Goal: Information Seeking & Learning: Find specific fact

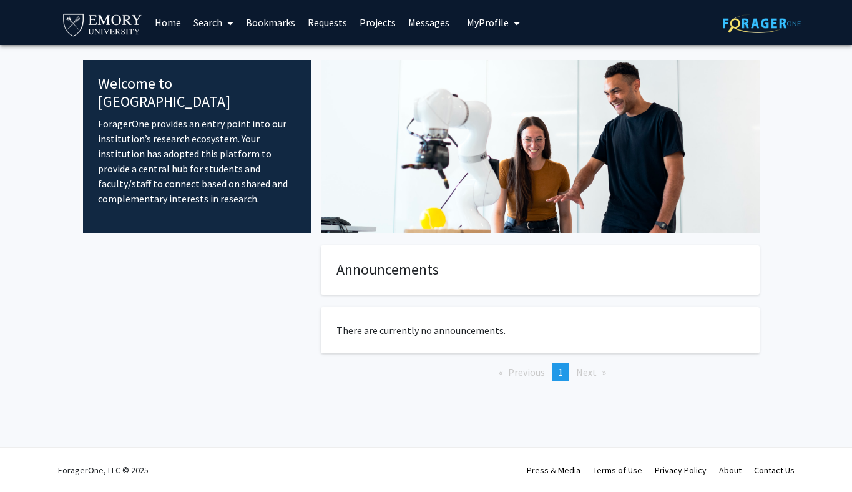
click at [480, 28] on span "My Profile" at bounding box center [488, 22] width 42 height 12
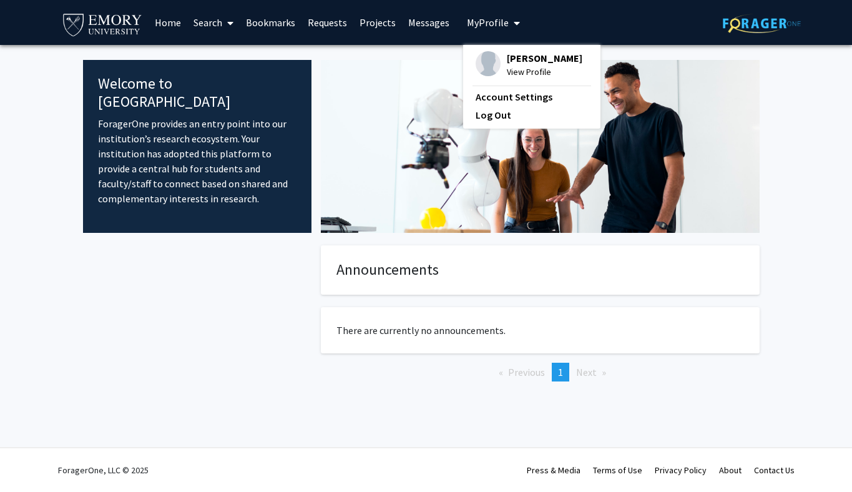
click at [227, 21] on span at bounding box center [227, 23] width 11 height 44
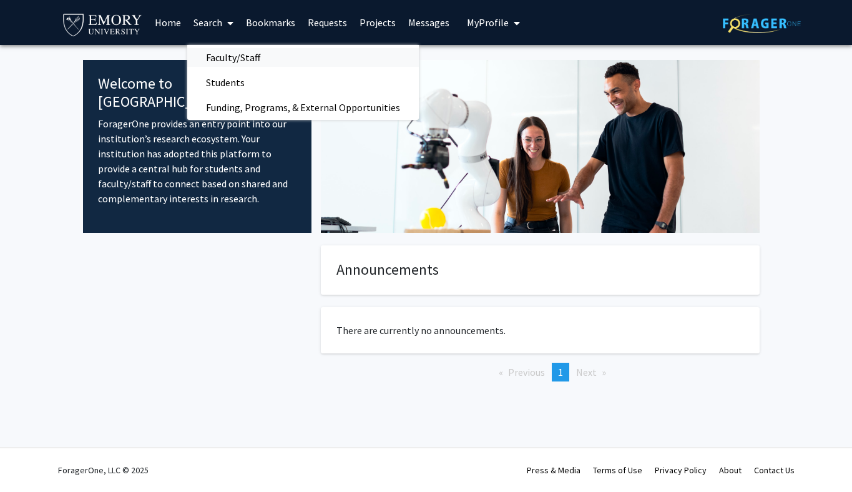
click at [224, 62] on span "Faculty/Staff" at bounding box center [233, 57] width 92 height 25
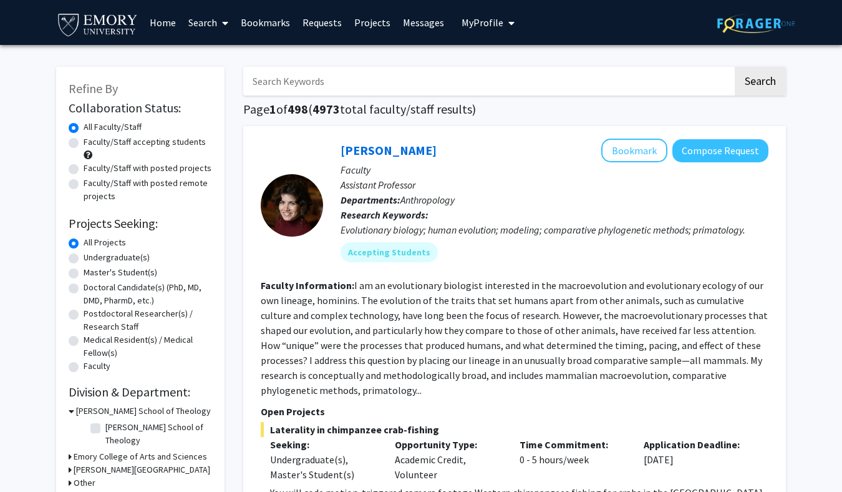
click at [281, 82] on input "Search Keywords" at bounding box center [488, 81] width 490 height 29
type input "a"
type input "[PERSON_NAME]"
click at [735, 67] on button "Search" at bounding box center [760, 81] width 51 height 29
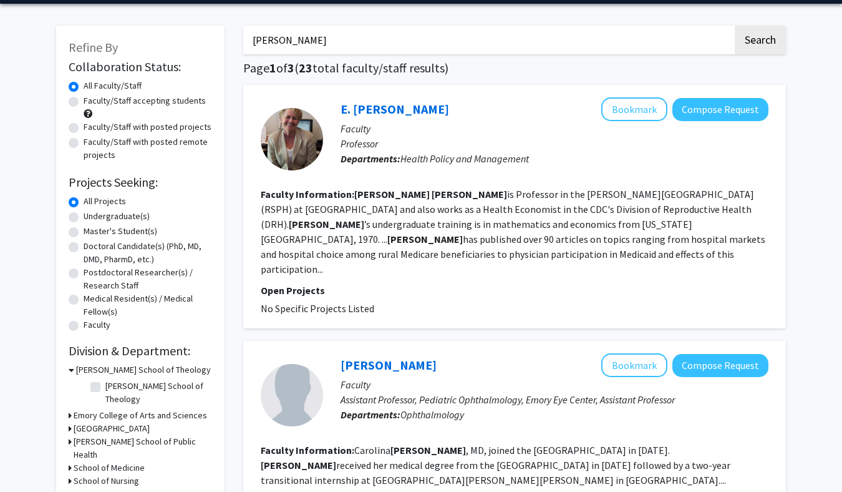
scroll to position [37, 0]
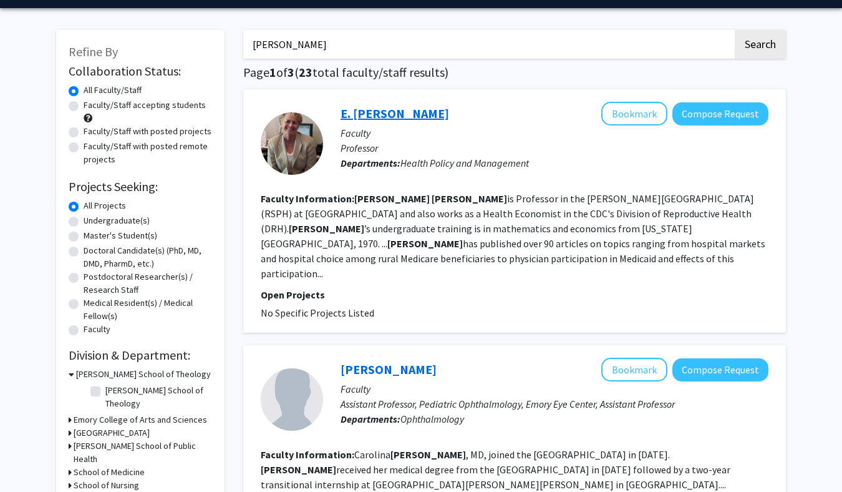
click at [379, 113] on link "E. [PERSON_NAME]" at bounding box center [395, 113] width 109 height 16
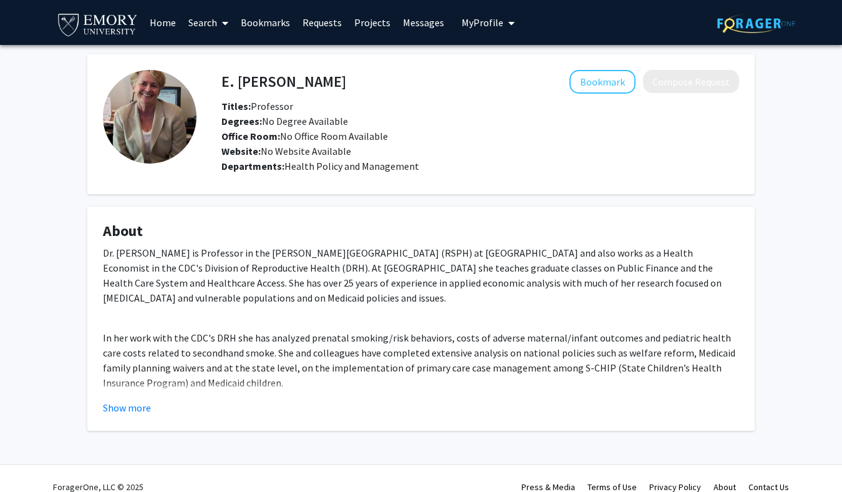
click at [215, 17] on link "Search" at bounding box center [208, 23] width 52 height 44
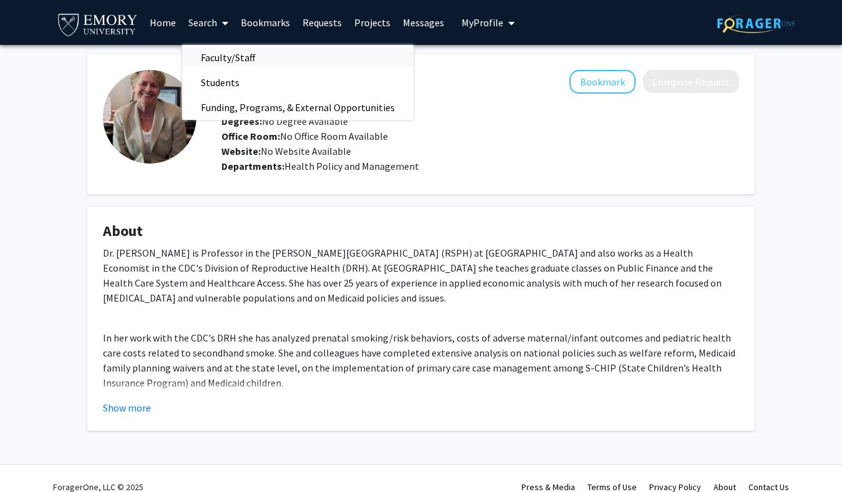
click at [240, 59] on span "Faculty/Staff" at bounding box center [228, 57] width 92 height 25
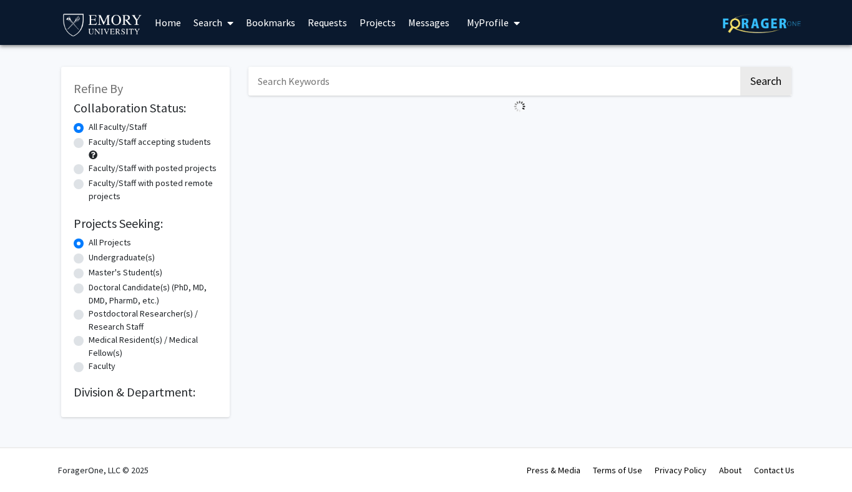
click at [351, 84] on input "Search Keywords" at bounding box center [493, 81] width 490 height 29
type input "[PERSON_NAME]"
click at [740, 67] on button "Search" at bounding box center [765, 81] width 51 height 29
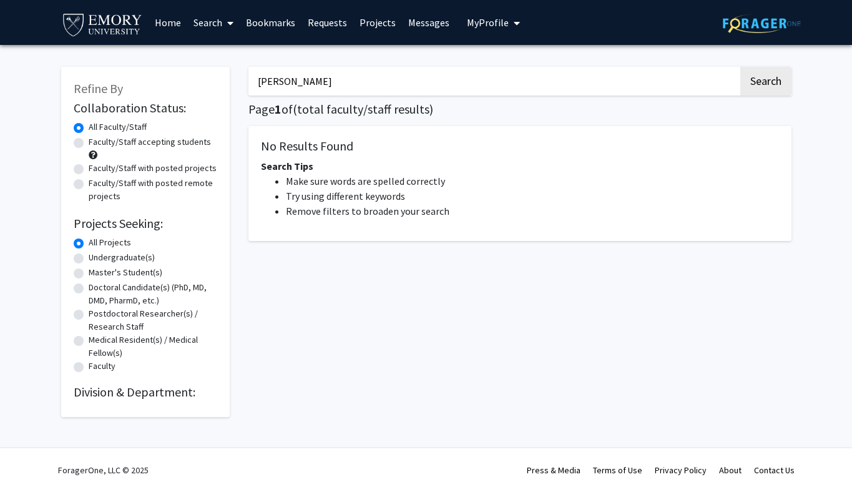
click at [324, 84] on input "[PERSON_NAME]" at bounding box center [493, 81] width 490 height 29
click at [740, 67] on button "Search" at bounding box center [765, 81] width 51 height 29
type input "[PERSON_NAME]"
click at [740, 67] on button "Search" at bounding box center [765, 81] width 51 height 29
click at [749, 79] on button "Search" at bounding box center [765, 81] width 51 height 29
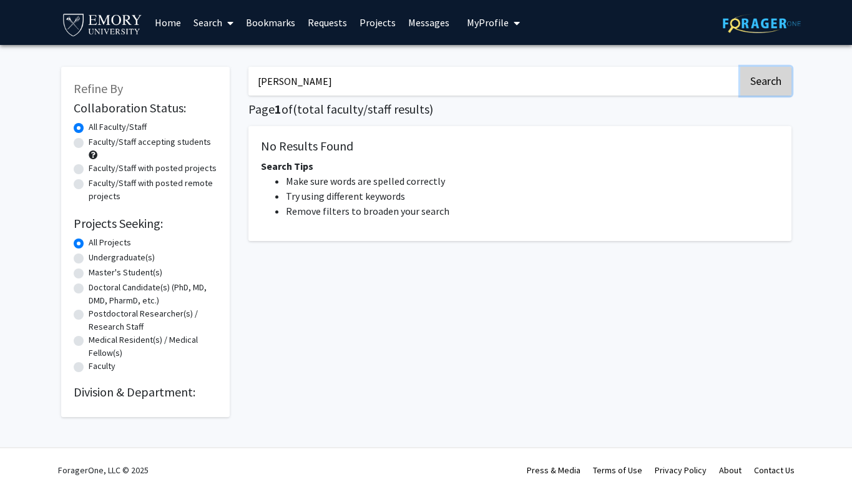
click at [779, 89] on button "Search" at bounding box center [765, 81] width 51 height 29
click at [502, 77] on input "[PERSON_NAME]" at bounding box center [493, 81] width 490 height 29
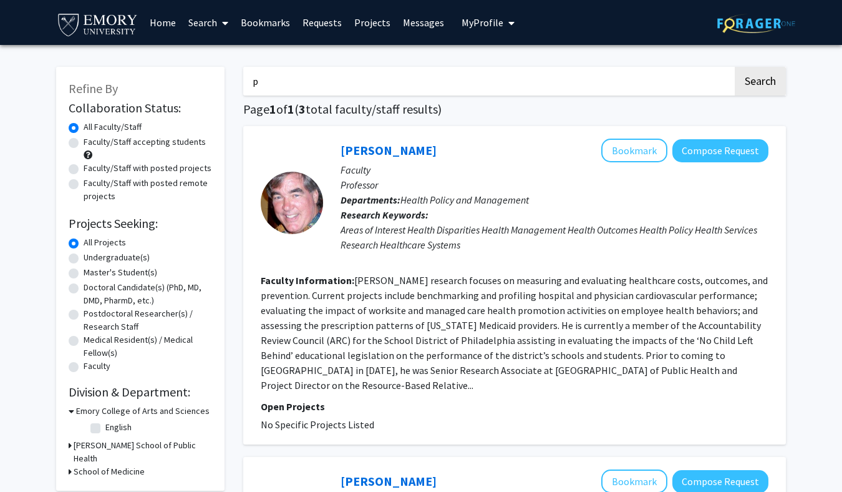
type input "p"
click at [638, 347] on section "Faculty Information: [PERSON_NAME] research focuses on measuring and evaluating…" at bounding box center [515, 333] width 508 height 120
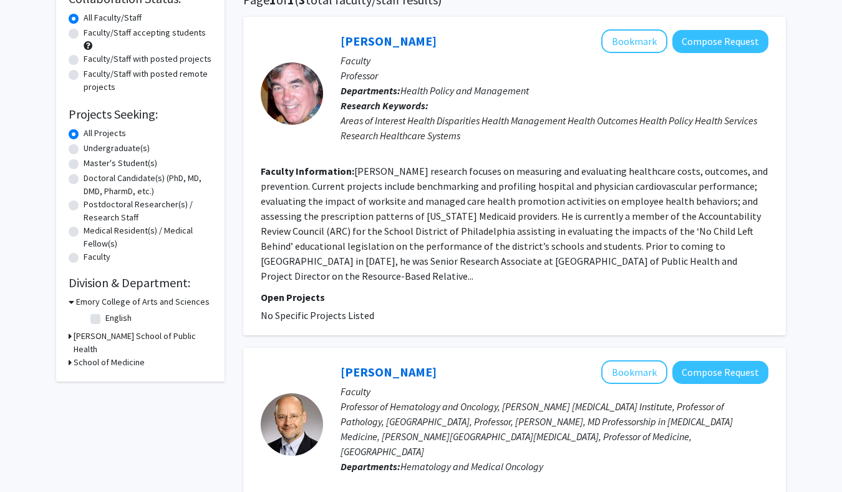
scroll to position [83, 0]
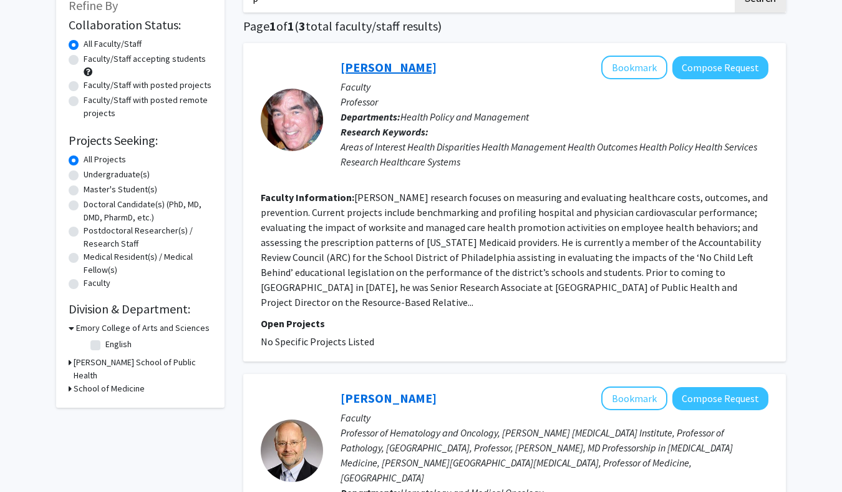
click at [358, 69] on link "[PERSON_NAME]" at bounding box center [389, 67] width 96 height 16
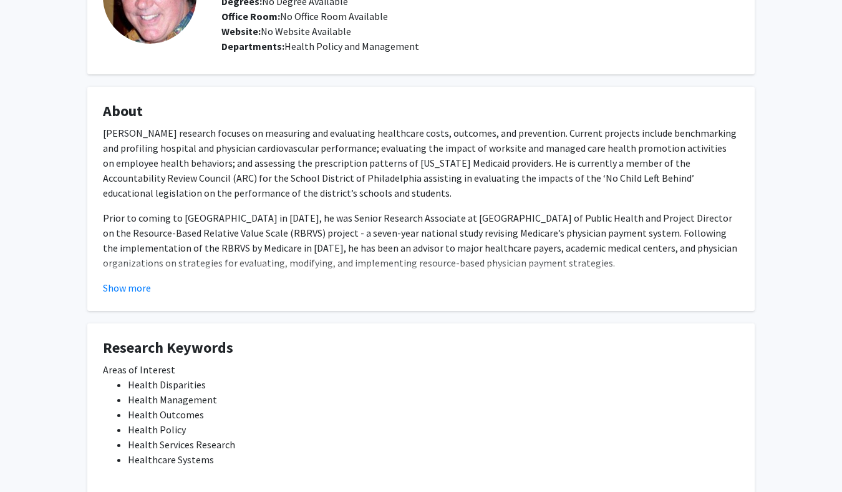
scroll to position [93, 0]
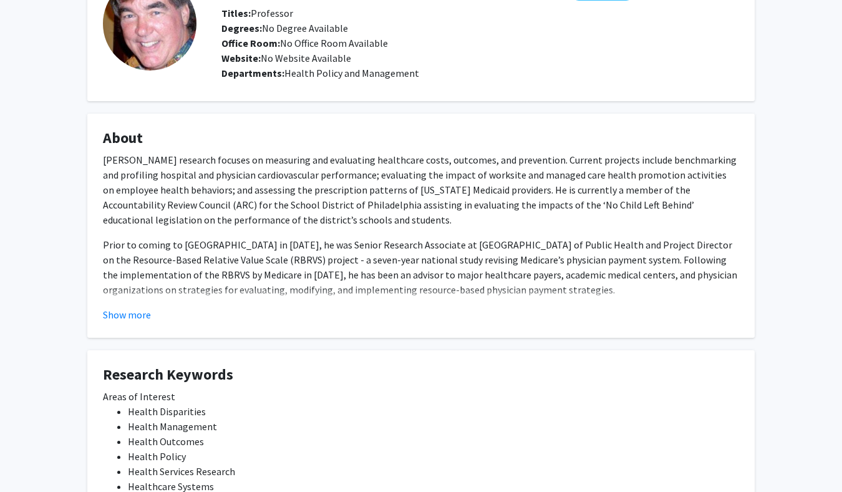
click at [172, 314] on div "Show more" at bounding box center [421, 314] width 636 height 15
click at [139, 314] on button "Show more" at bounding box center [127, 314] width 48 height 15
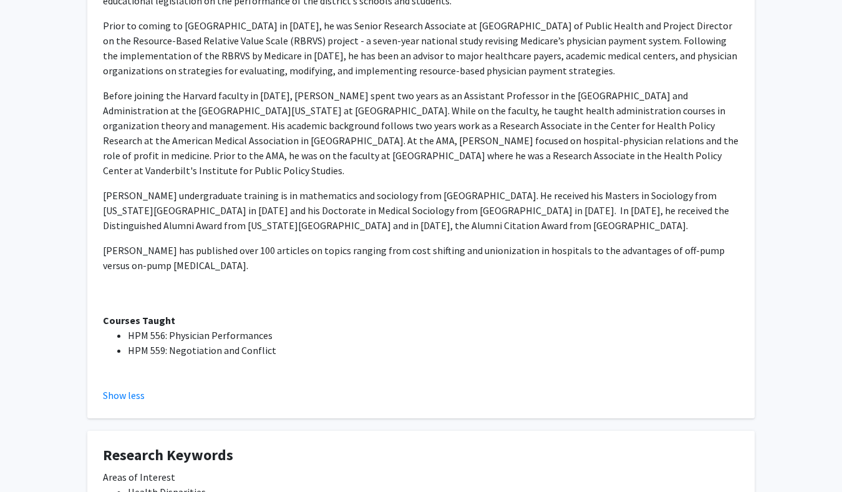
scroll to position [321, 0]
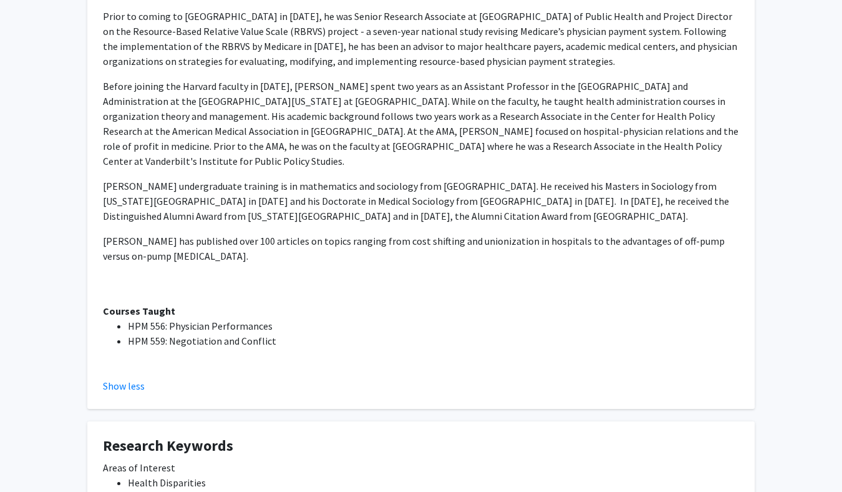
click at [139, 66] on div "[PERSON_NAME] research focuses on measuring and evaluating healthcare costs, ou…" at bounding box center [421, 148] width 636 height 449
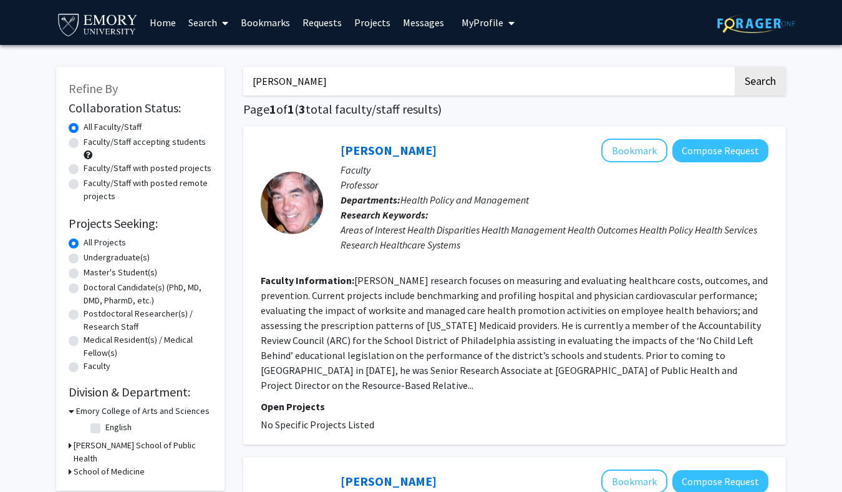
click at [335, 92] on input "[PERSON_NAME]" at bounding box center [488, 81] width 490 height 29
type input "[PERSON_NAME]"
click at [735, 67] on button "Search" at bounding box center [760, 81] width 51 height 29
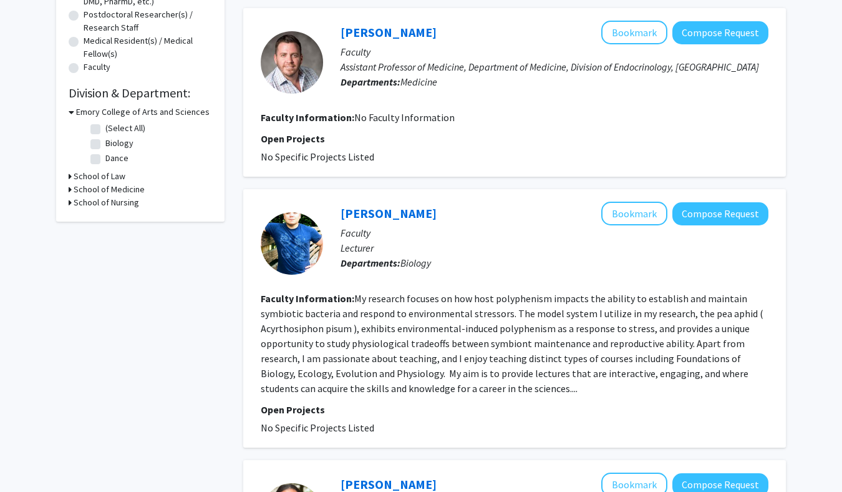
scroll to position [303, 0]
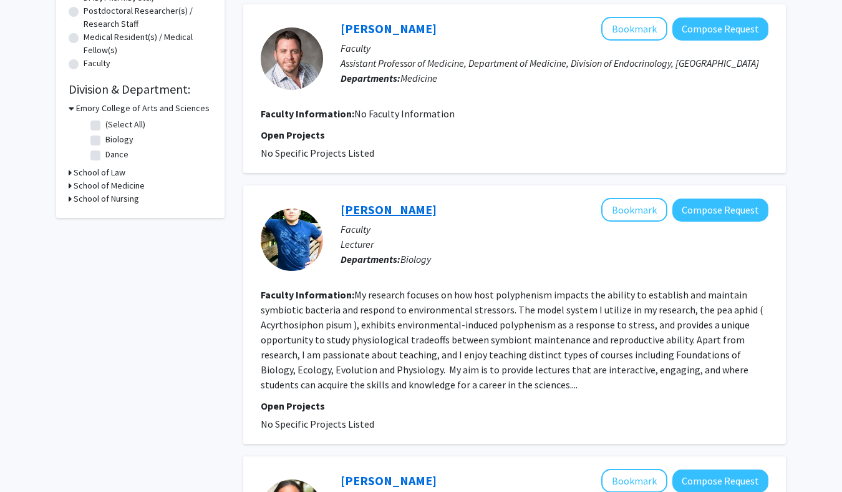
click at [386, 217] on link "[PERSON_NAME]" at bounding box center [389, 210] width 96 height 16
